Goal: Task Accomplishment & Management: Complete application form

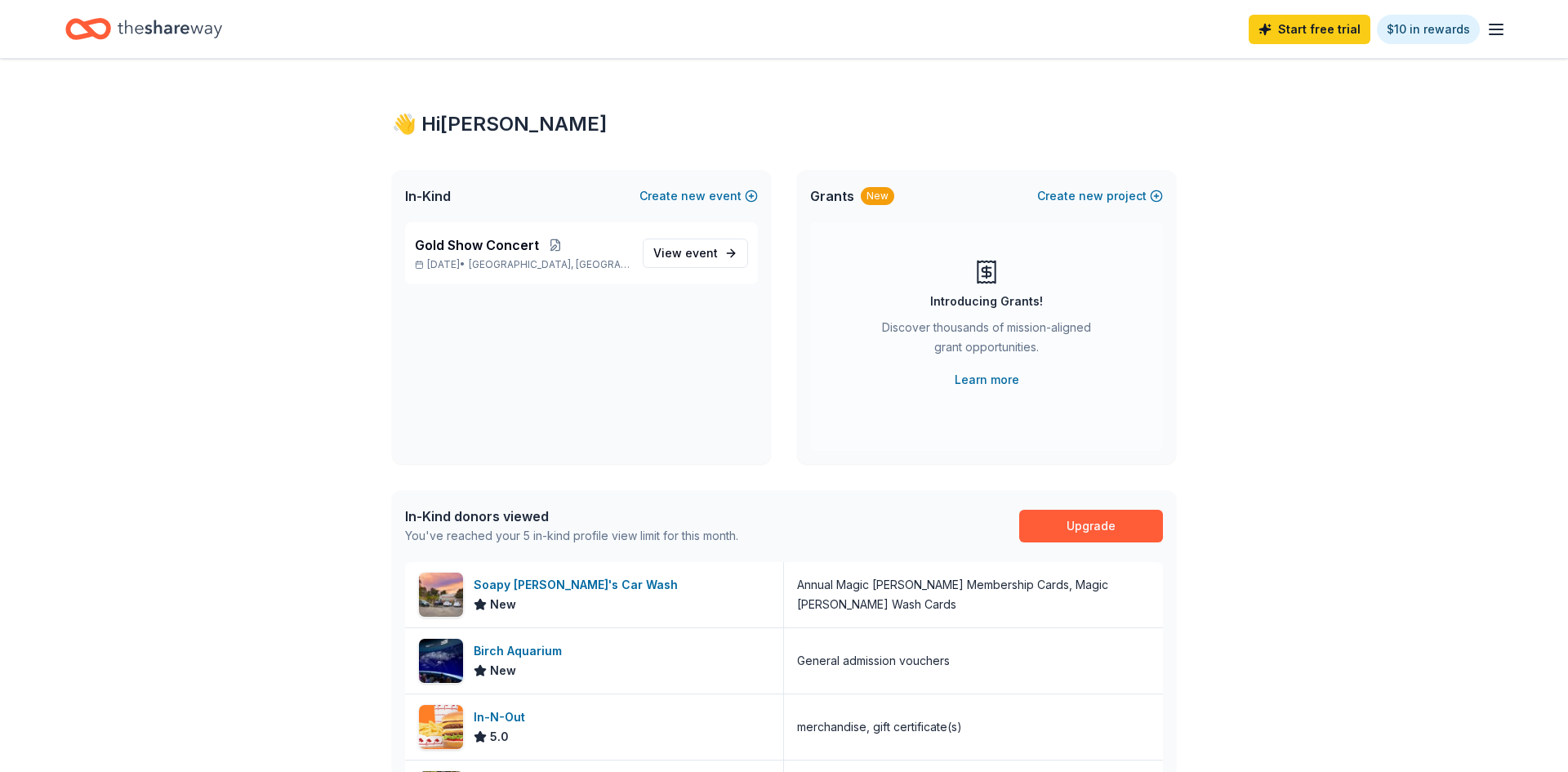
click at [838, 201] on span "Grants" at bounding box center [832, 196] width 44 height 19
click at [987, 381] on link "Learn more" at bounding box center [987, 380] width 64 height 19
click at [1141, 200] on button "Create new project" at bounding box center [1099, 196] width 126 height 19
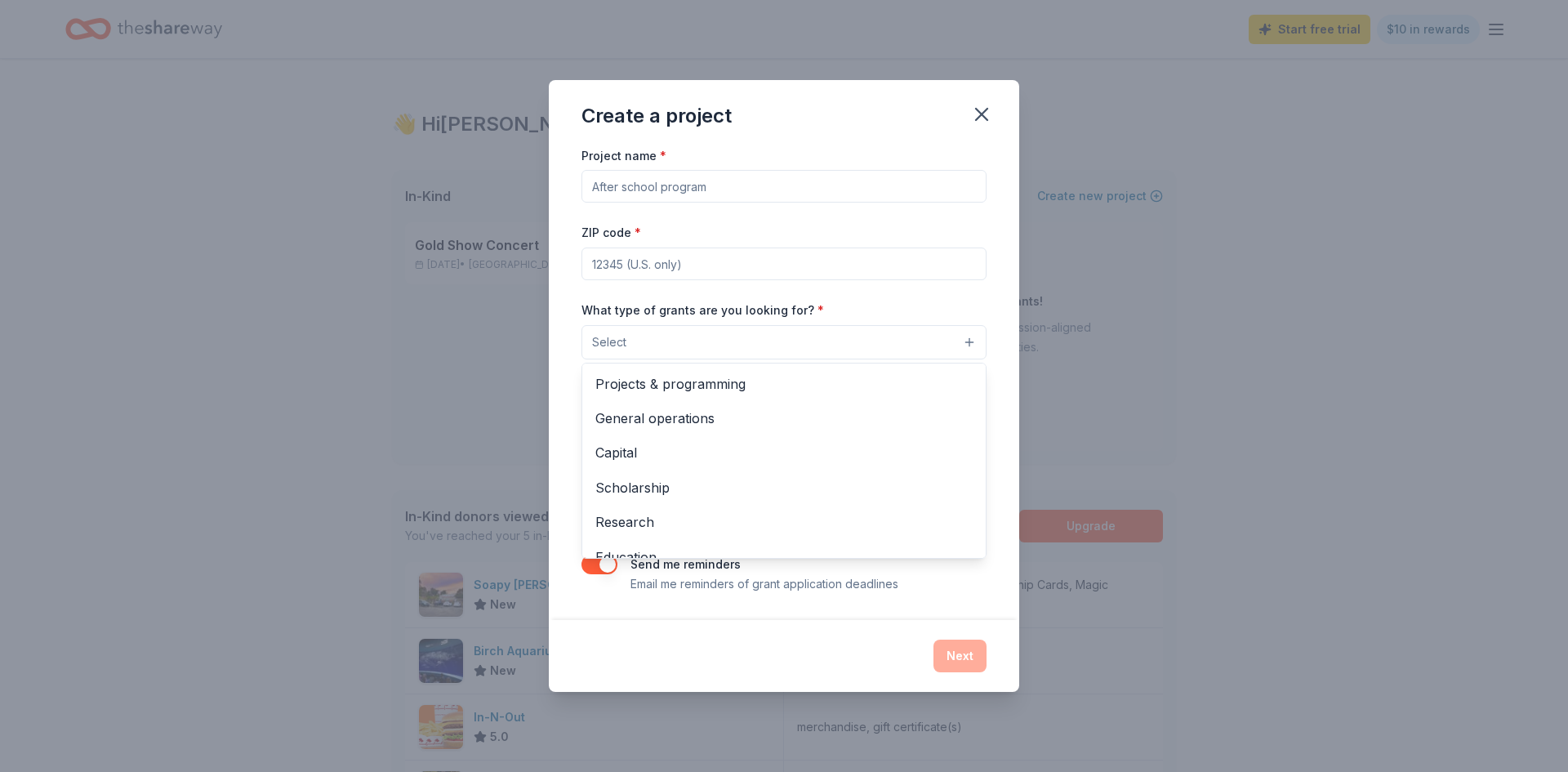
click at [867, 335] on button "Select" at bounding box center [784, 342] width 405 height 35
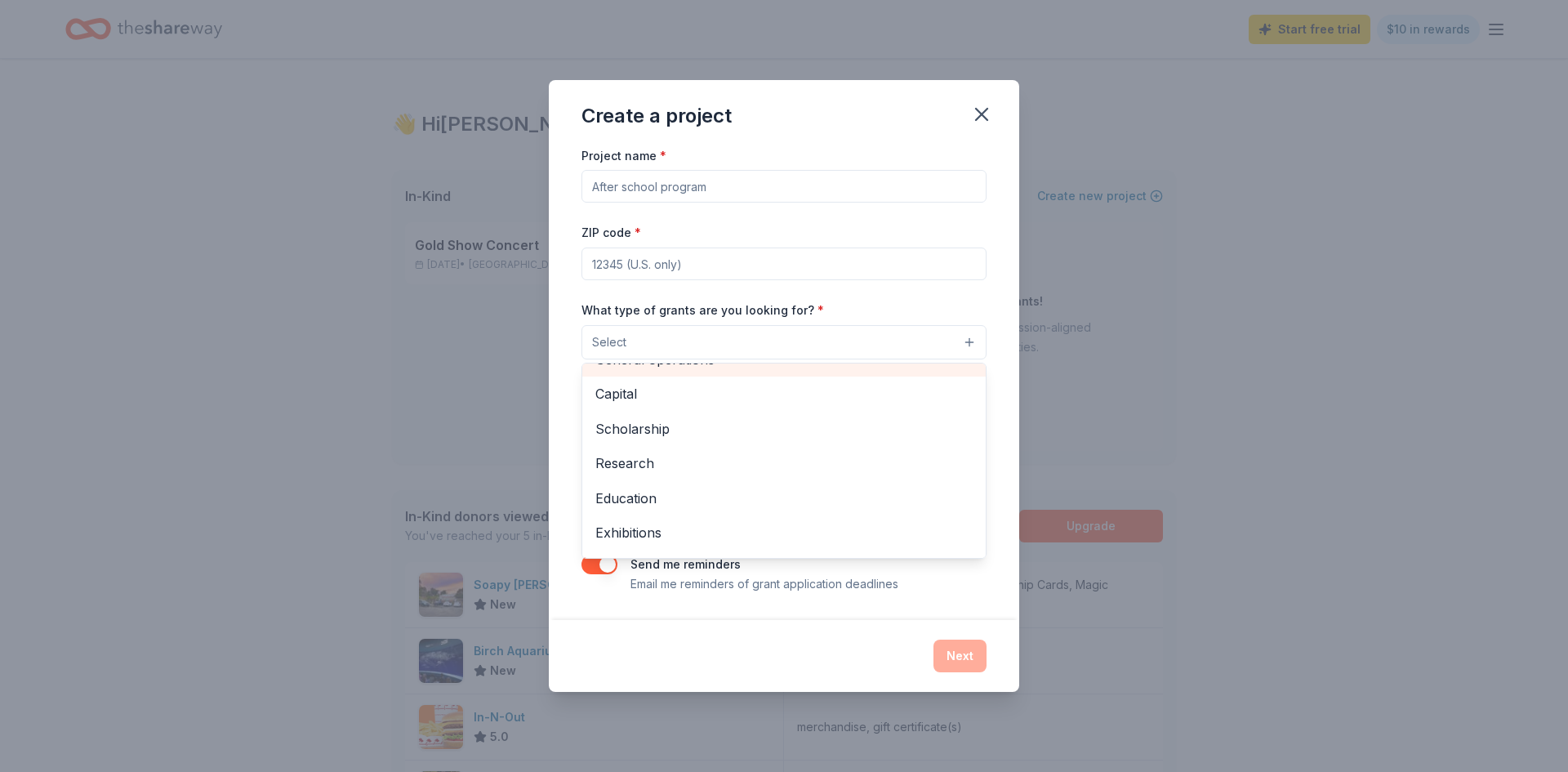
scroll to position [192, 0]
click at [941, 224] on div "Project name * ZIP code * What type of grants are you looking for? * Select Pro…" at bounding box center [784, 369] width 405 height 448
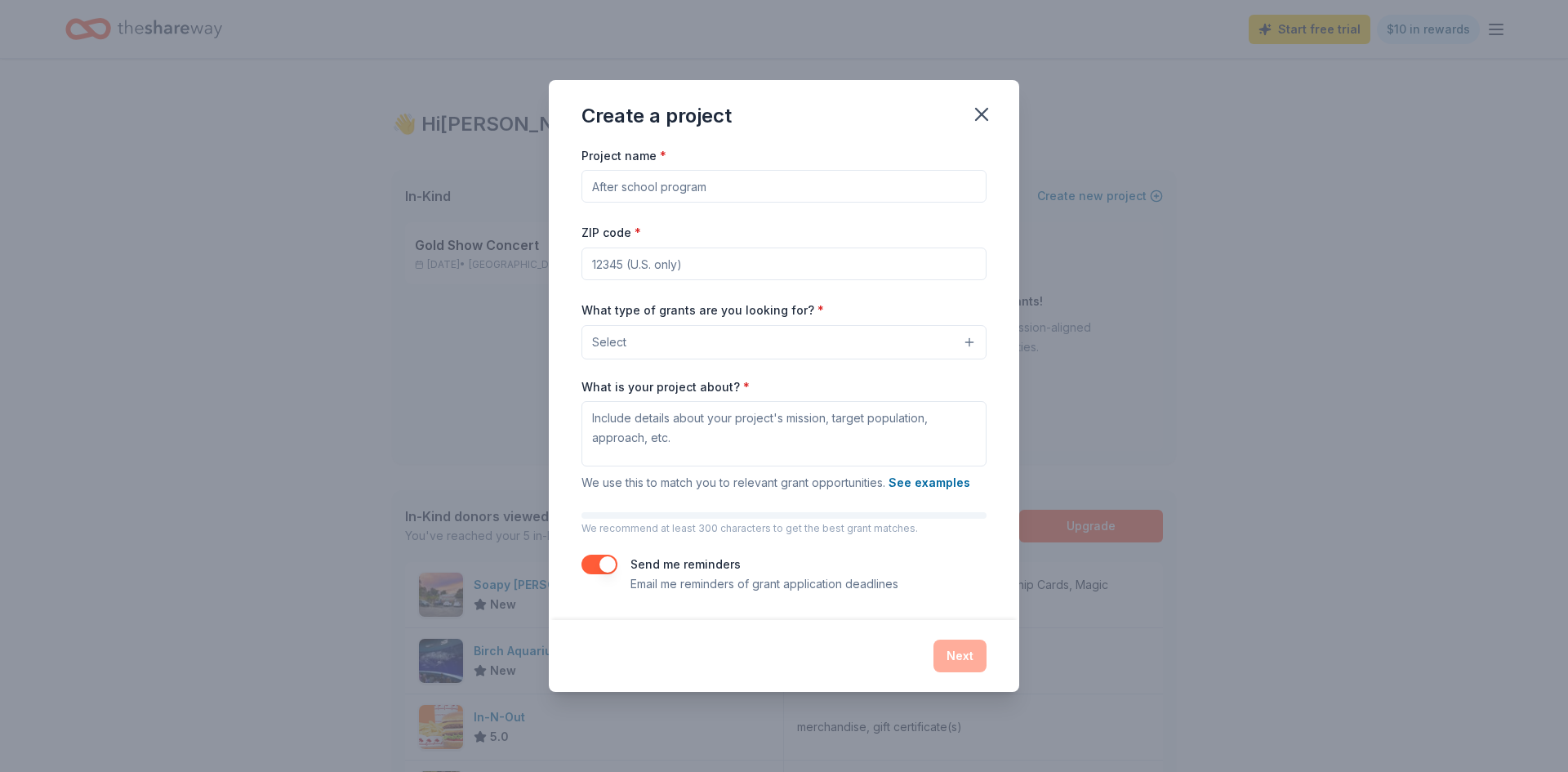
click at [798, 268] on input "ZIP code *" at bounding box center [784, 263] width 405 height 33
type input "92129"
click at [978, 402] on textarea "What is your project about? *" at bounding box center [784, 433] width 405 height 65
click at [1005, 359] on div "Project name * ZIP code * 92129 What type of grants are you looking for? * Sele…" at bounding box center [784, 382] width 471 height 474
